Goal: Information Seeking & Learning: Learn about a topic

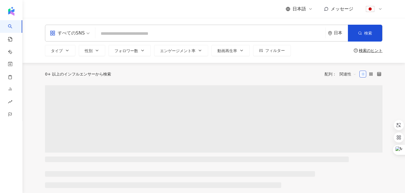
click at [247, 34] on input "search" at bounding box center [209, 33] width 225 height 11
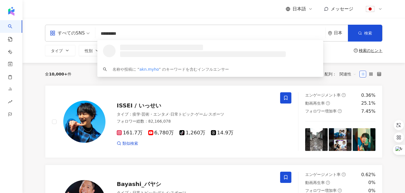
type input "**********"
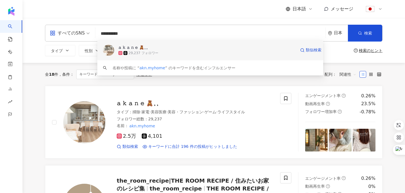
click at [112, 48] on img at bounding box center [108, 50] width 11 height 11
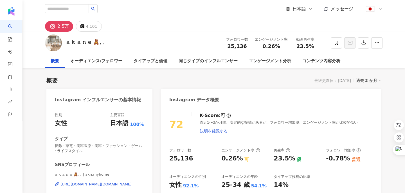
click at [57, 184] on icon at bounding box center [57, 184] width 4 height 4
drag, startPoint x: 86, startPoint y: 42, endPoint x: 66, endPoint y: 41, distance: 20.2
click at [66, 41] on div "𝚊 𝚔 𝚊 𝚗 𝚎 🧸⸒⸒" at bounding box center [85, 41] width 38 height 7
copy div "𝚊 𝚔 𝚊 𝚗 𝚎 🧸⸒⸒"
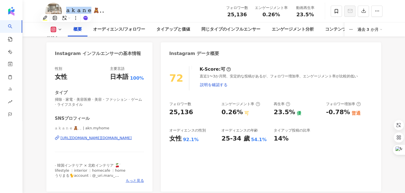
scroll to position [55, 0]
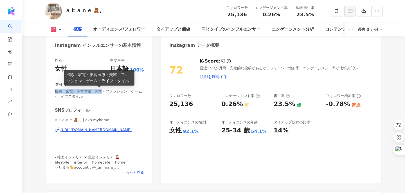
drag, startPoint x: 56, startPoint y: 91, endPoint x: 100, endPoint y: 92, distance: 44.4
click at [100, 92] on span "掃除 · 家電 · 美容医療 · 美容・ファッション · ゲーム · ライフスタイル" at bounding box center [99, 94] width 89 height 10
copy span "掃除 · 家電 · 美容医療 · 美容"
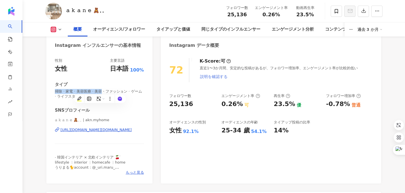
scroll to position [56, 0]
